Goal: Task Accomplishment & Management: Complete application form

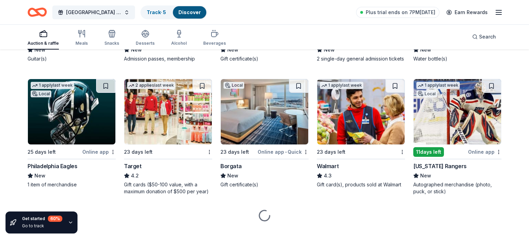
scroll to position [3080, 0]
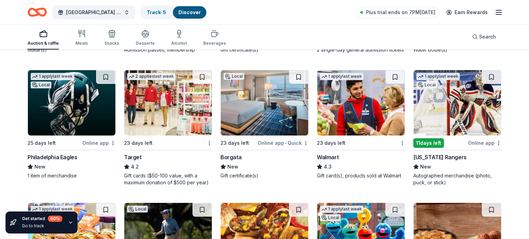
click at [256, 139] on div "23 days left" at bounding box center [238, 143] width 36 height 9
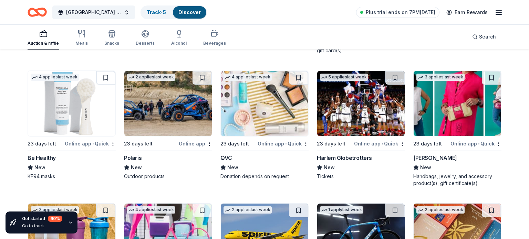
scroll to position [3990, 0]
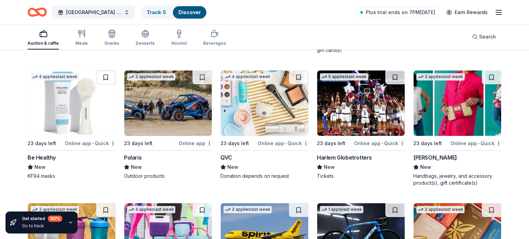
click at [229, 155] on div "QVC" at bounding box center [226, 158] width 12 height 8
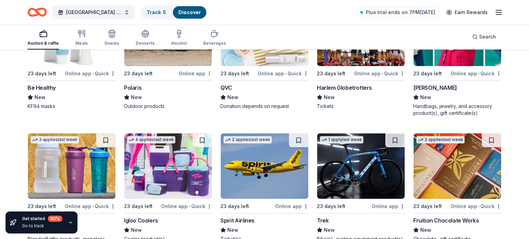
scroll to position [4106, 0]
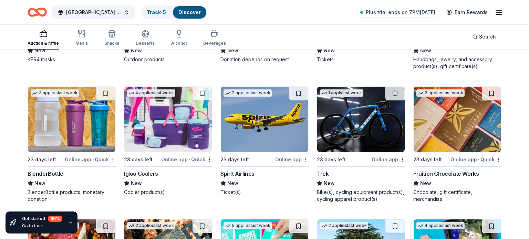
click at [255, 166] on div "2 applies last week 23 days left Online app Spirit Airlines New Ticket(s)" at bounding box center [264, 141] width 88 height 110
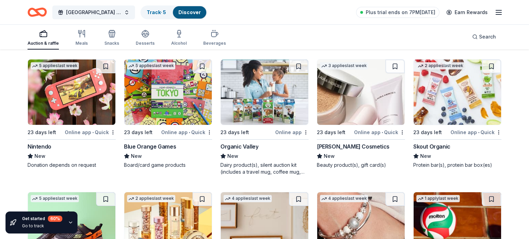
scroll to position [4791, 0]
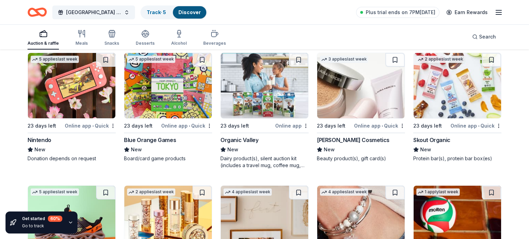
click at [72, 102] on img at bounding box center [71, 85] width 87 height 65
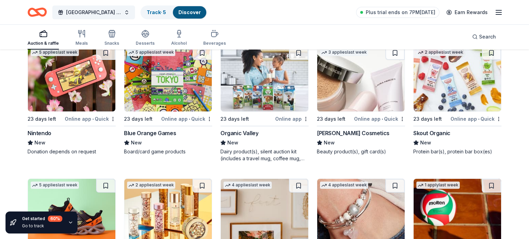
scroll to position [4785, 0]
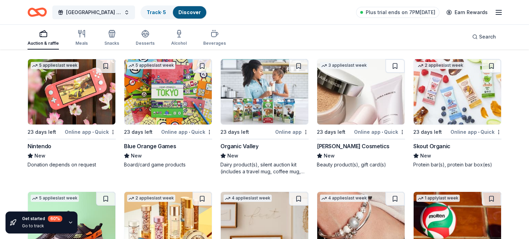
click at [346, 100] on img at bounding box center [360, 91] width 87 height 65
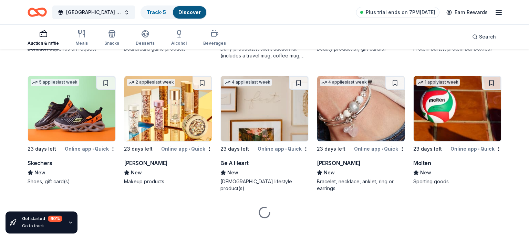
scroll to position [4906, 0]
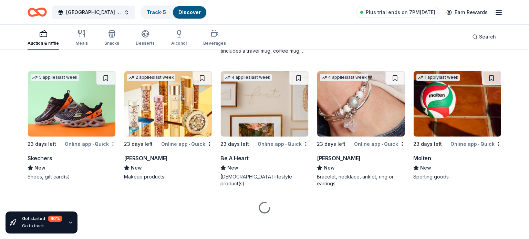
click at [90, 113] on img at bounding box center [71, 103] width 87 height 65
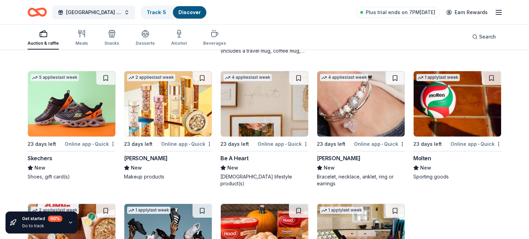
click at [165, 112] on img at bounding box center [167, 103] width 87 height 65
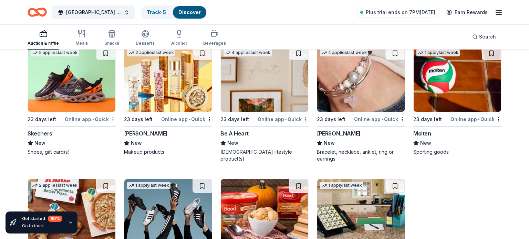
scroll to position [4932, 0]
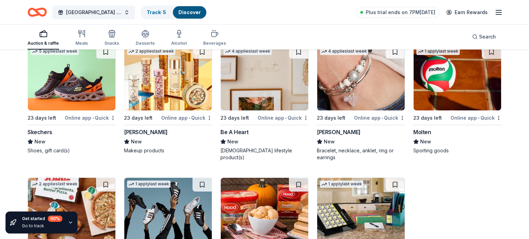
click at [124, 45] on link "2 applies last week 23 days left Online app • Quick Elizabeth Arden New Makeup …" at bounding box center [168, 100] width 88 height 110
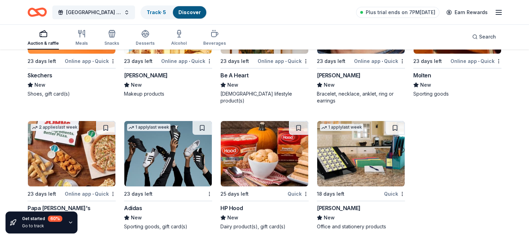
scroll to position [4991, 0]
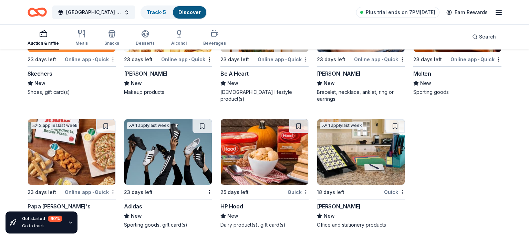
click at [153, 156] on img at bounding box center [167, 152] width 87 height 65
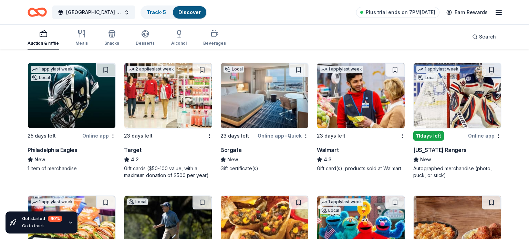
scroll to position [0, 0]
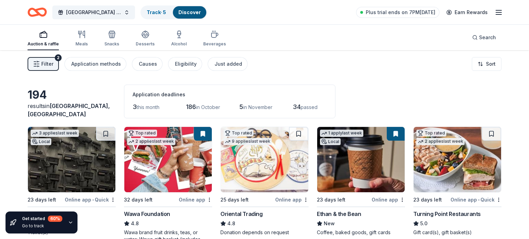
click at [39, 64] on icon "button" at bounding box center [36, 64] width 7 height 7
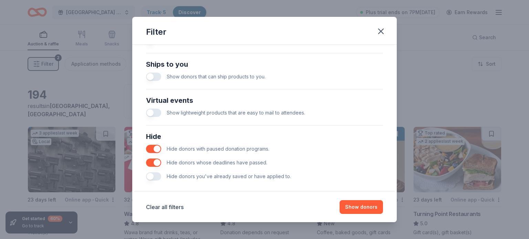
scroll to position [306, 0]
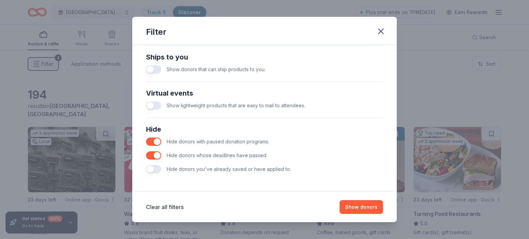
drag, startPoint x: 238, startPoint y: 168, endPoint x: 292, endPoint y: 170, distance: 54.1
click at [292, 170] on div "Hide donors you've already saved or have applied to." at bounding box center [264, 170] width 237 height 14
click at [158, 142] on button "button" at bounding box center [153, 142] width 15 height 8
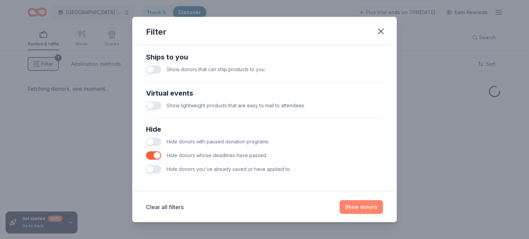
click at [358, 210] on button "Show donors" at bounding box center [361, 207] width 43 height 14
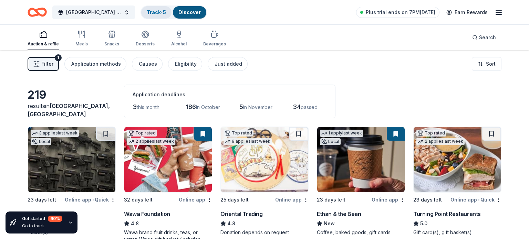
click at [151, 12] on link "Track · 5" at bounding box center [156, 12] width 19 height 6
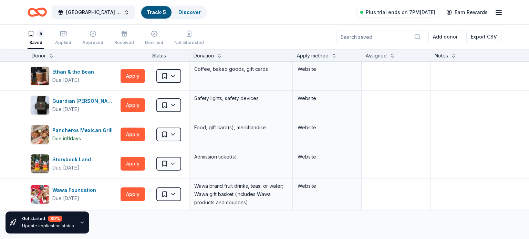
click at [500, 12] on line "button" at bounding box center [499, 12] width 6 height 0
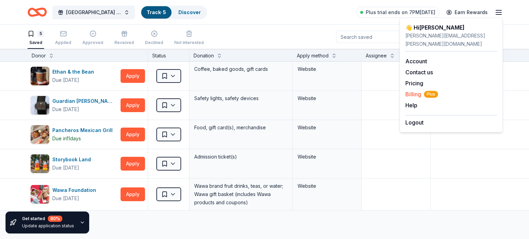
click at [416, 90] on span "Billing Plus" at bounding box center [421, 94] width 33 height 8
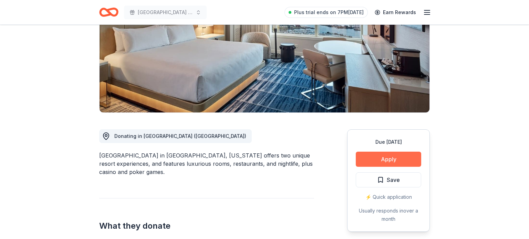
scroll to position [96, 0]
click at [387, 158] on button "Apply" at bounding box center [388, 159] width 65 height 15
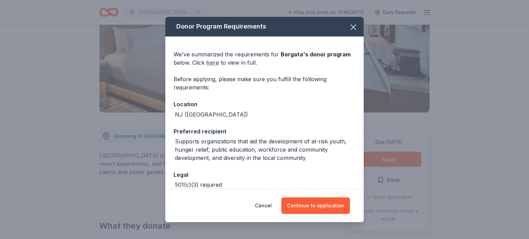
click at [210, 65] on link "here" at bounding box center [212, 63] width 13 height 8
drag, startPoint x: 234, startPoint y: 143, endPoint x: 321, endPoint y: 155, distance: 87.9
click at [321, 155] on div "Supports organizations that aid the development of at-risk youth, hunger relief…" at bounding box center [265, 149] width 180 height 25
click at [317, 155] on div "Supports organizations that aid the development of at-risk youth, hunger relief…" at bounding box center [265, 149] width 180 height 25
click at [329, 213] on button "Continue to application" at bounding box center [315, 206] width 69 height 17
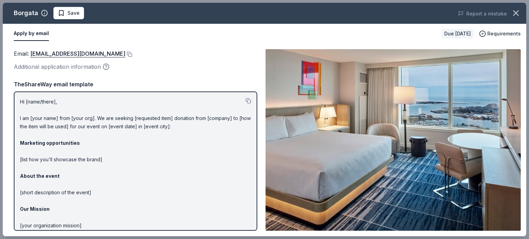
click at [371, 167] on img at bounding box center [393, 140] width 255 height 182
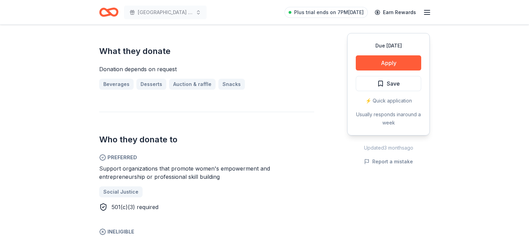
scroll to position [288, 0]
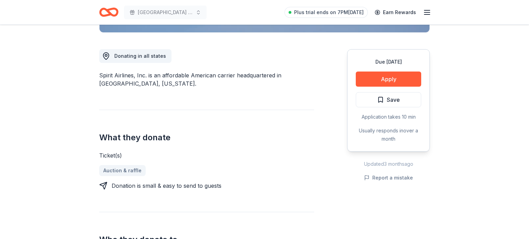
scroll to position [273, 0]
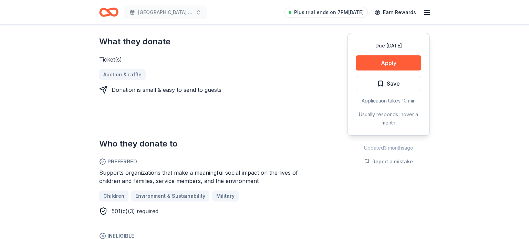
drag, startPoint x: 190, startPoint y: 174, endPoint x: 291, endPoint y: 187, distance: 102.0
click at [291, 187] on div "Supports organizations that make a meaningful social impact on the lives of chi…" at bounding box center [206, 192] width 215 height 47
click at [289, 186] on div "Supports organizations that make a meaningful social impact on the lives of chi…" at bounding box center [206, 192] width 215 height 47
drag, startPoint x: 152, startPoint y: 173, endPoint x: 227, endPoint y: 176, distance: 74.8
click at [227, 176] on span "Supports organizations that make a meaningful social impact on the lives of chi…" at bounding box center [198, 176] width 199 height 15
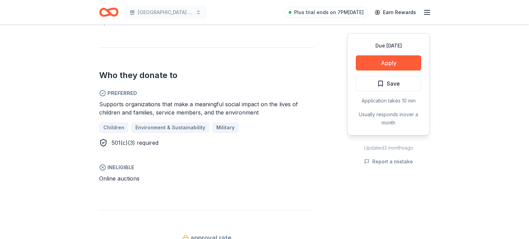
scroll to position [342, 0]
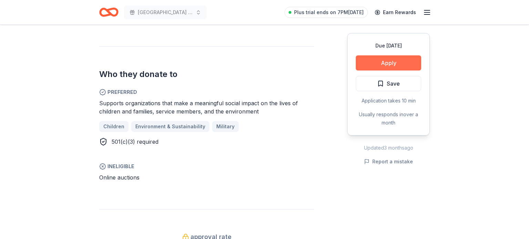
click at [404, 59] on button "Apply" at bounding box center [388, 62] width 65 height 15
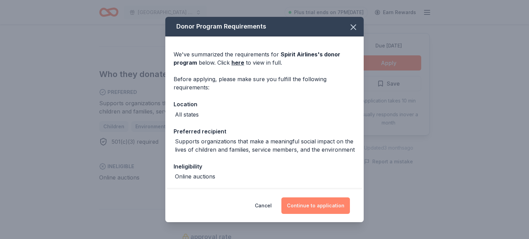
click at [310, 199] on button "Continue to application" at bounding box center [315, 206] width 69 height 17
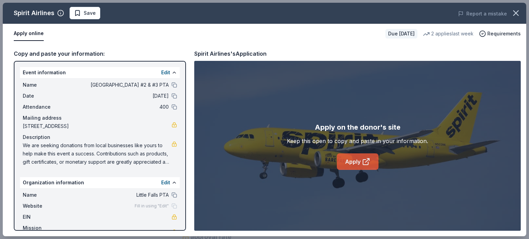
click at [364, 163] on icon at bounding box center [366, 162] width 8 height 8
click at [351, 163] on link "Apply" at bounding box center [358, 162] width 42 height 17
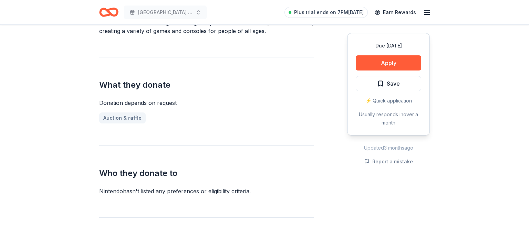
scroll to position [230, 0]
drag, startPoint x: 110, startPoint y: 190, endPoint x: 264, endPoint y: 185, distance: 154.4
click at [264, 185] on div "Who they donate to Nintendo hasn ' t listed any preferences or eligibility crit…" at bounding box center [206, 170] width 215 height 50
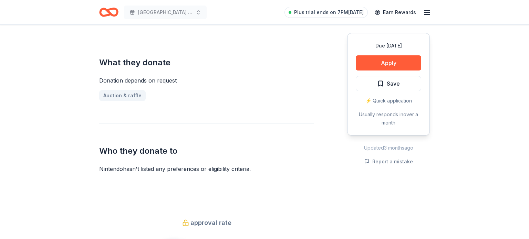
scroll to position [255, 0]
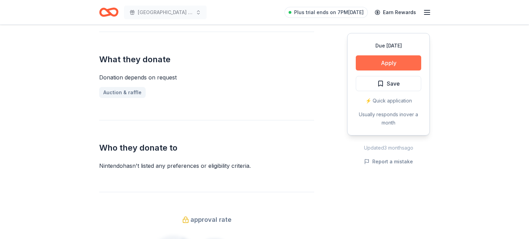
click at [387, 64] on button "Apply" at bounding box center [388, 62] width 65 height 15
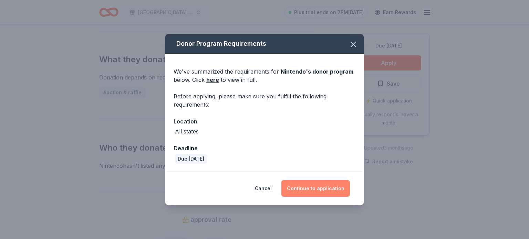
click at [310, 191] on button "Continue to application" at bounding box center [315, 188] width 69 height 17
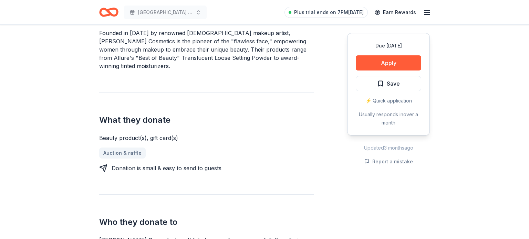
scroll to position [292, 0]
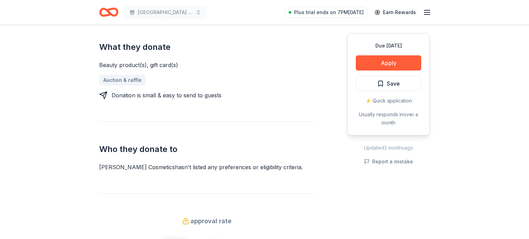
drag, startPoint x: 100, startPoint y: 154, endPoint x: 281, endPoint y: 152, distance: 181.5
click at [281, 152] on div "Who they donate to Laura Mercier Cosmetics hasn ' t listed any preferences or e…" at bounding box center [206, 147] width 215 height 50
click at [378, 64] on button "Apply" at bounding box center [388, 62] width 65 height 15
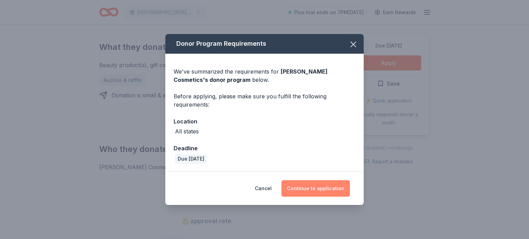
click at [312, 187] on button "Continue to application" at bounding box center [315, 188] width 69 height 17
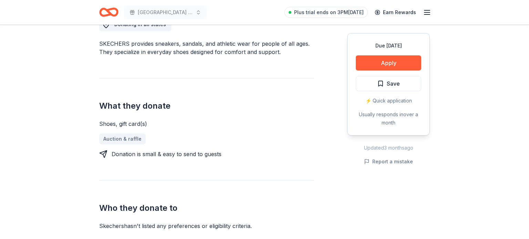
scroll to position [260, 0]
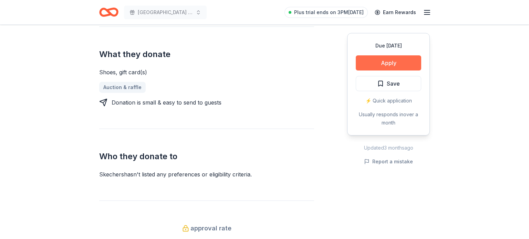
click at [392, 65] on button "Apply" at bounding box center [388, 62] width 65 height 15
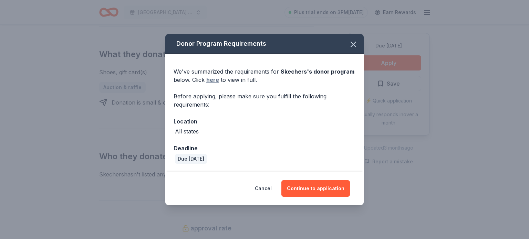
click at [209, 81] on link "here" at bounding box center [212, 80] width 13 height 8
click at [317, 187] on button "Continue to application" at bounding box center [315, 188] width 69 height 17
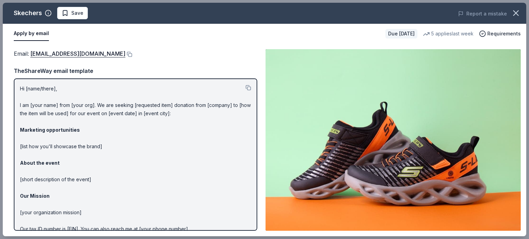
scroll to position [0, 0]
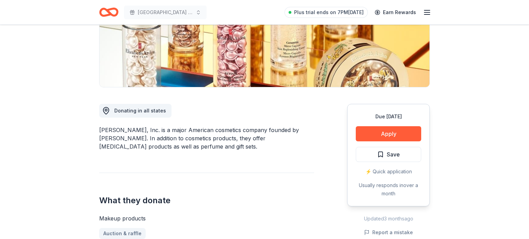
scroll to position [255, 0]
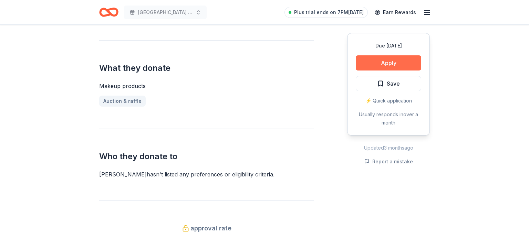
click at [395, 64] on button "Apply" at bounding box center [388, 62] width 65 height 15
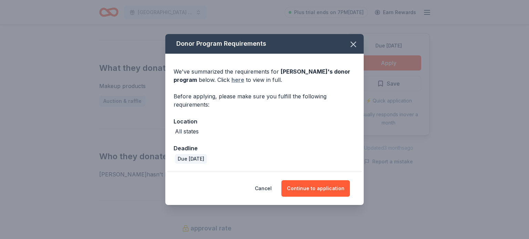
click at [241, 80] on link "here" at bounding box center [237, 80] width 13 height 8
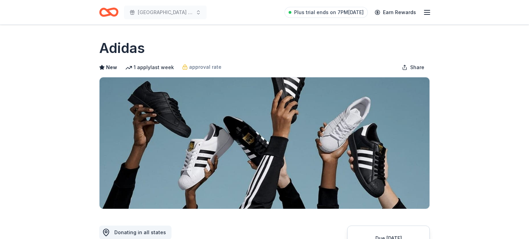
scroll to position [322, 0]
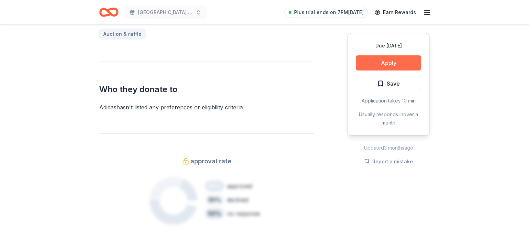
click at [381, 64] on button "Apply" at bounding box center [388, 62] width 65 height 15
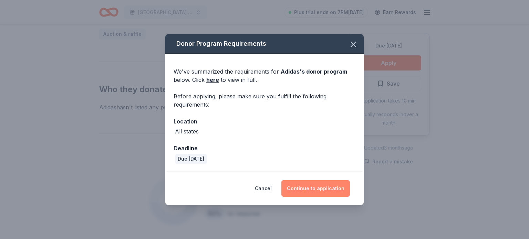
click at [314, 192] on button "Continue to application" at bounding box center [315, 188] width 69 height 17
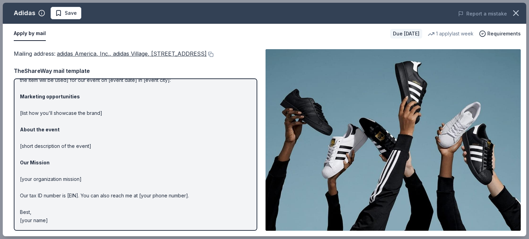
scroll to position [0, 0]
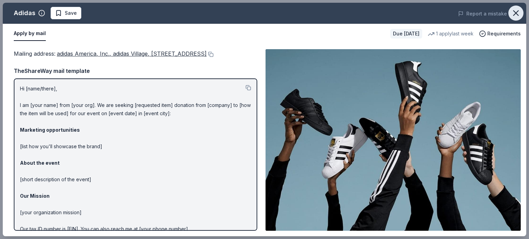
click at [517, 13] on icon "button" at bounding box center [516, 13] width 5 height 5
